Goal: Complete application form: Complete application form

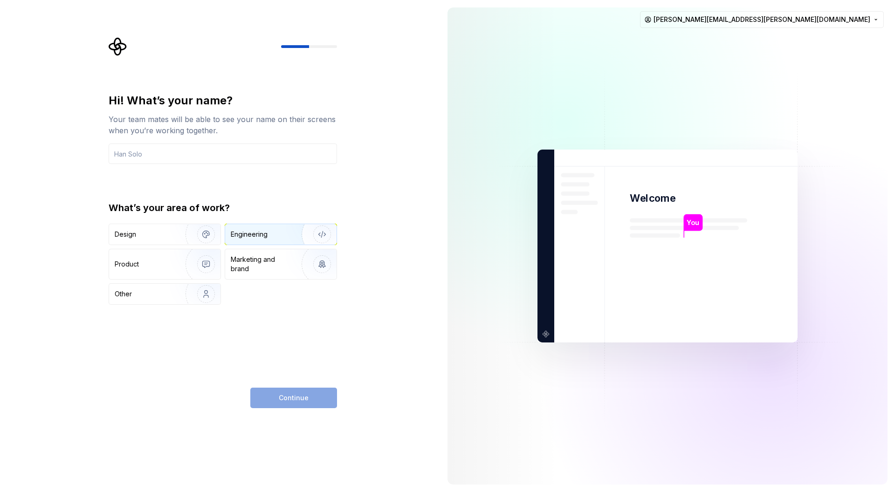
click at [291, 237] on img "button" at bounding box center [316, 234] width 60 height 62
click at [867, 21] on html "Hi! What’s your name? Your team mates will be able to see your name on their sc…" at bounding box center [447, 246] width 895 height 492
click at [128, 154] on html "Hi! What’s your name? Your team mates will be able to see your name on their sc…" at bounding box center [447, 246] width 895 height 492
click at [128, 154] on input "text" at bounding box center [223, 153] width 228 height 20
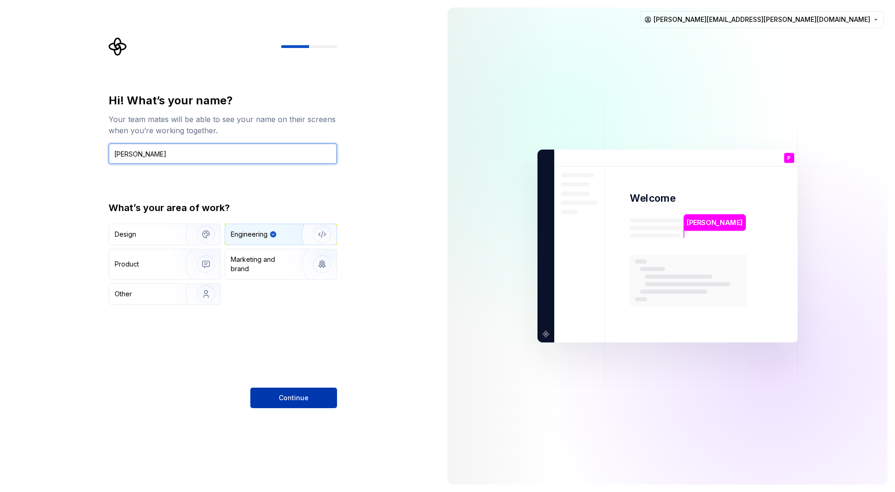
type input "[PERSON_NAME]"
click at [288, 398] on span "Continue" at bounding box center [294, 397] width 30 height 9
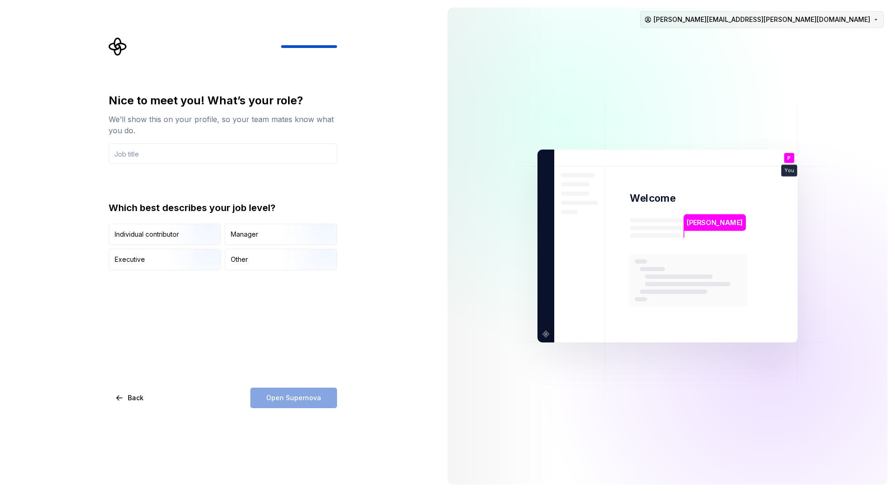
click at [874, 17] on html "Nice to meet you! What’s your role? We’ll show this on your profile, so your te…" at bounding box center [447, 246] width 895 height 492
click at [117, 45] on html "Nice to meet you! What’s your role? We’ll show this on your profile, so your te…" at bounding box center [447, 246] width 895 height 492
click at [157, 148] on input "text" at bounding box center [223, 153] width 228 height 20
